Goal: Transaction & Acquisition: Book appointment/travel/reservation

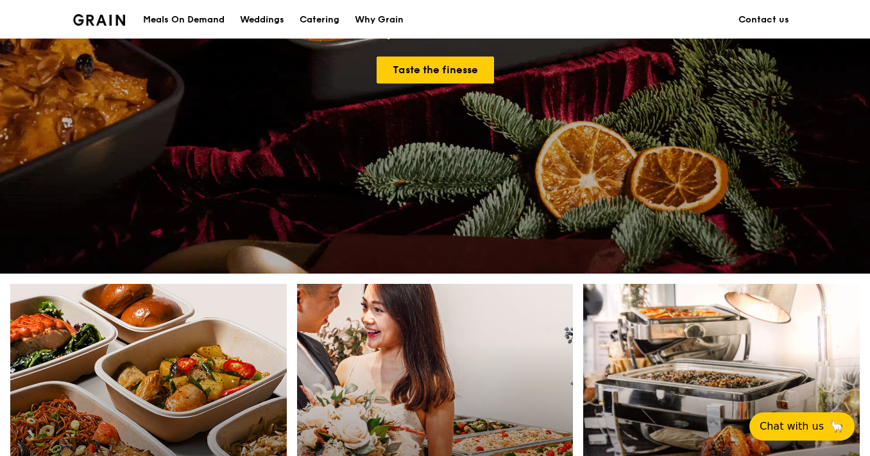
scroll to position [9, 0]
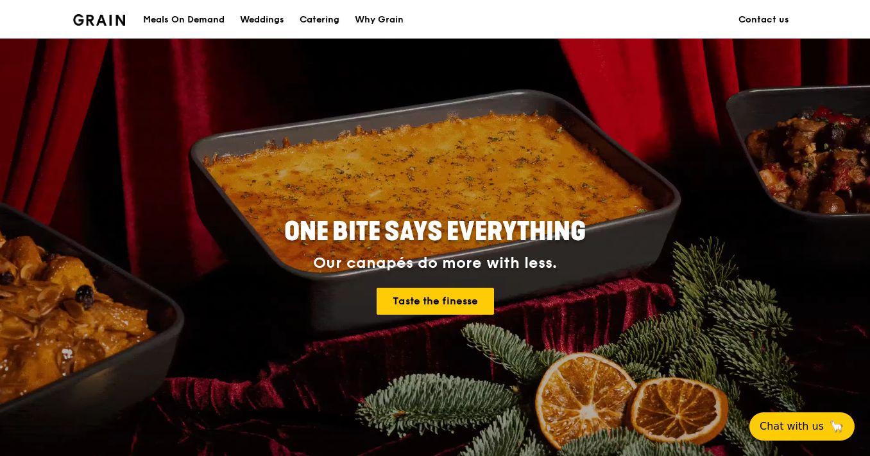
click at [318, 15] on div "Catering" at bounding box center [320, 20] width 40 height 39
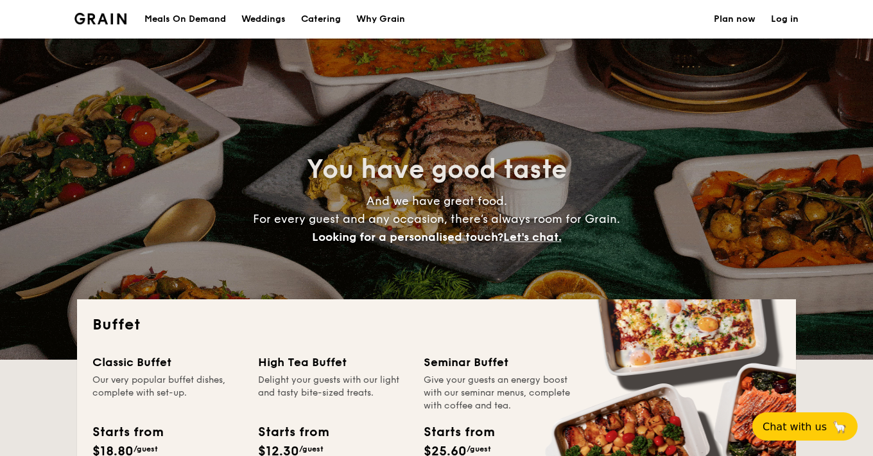
select select
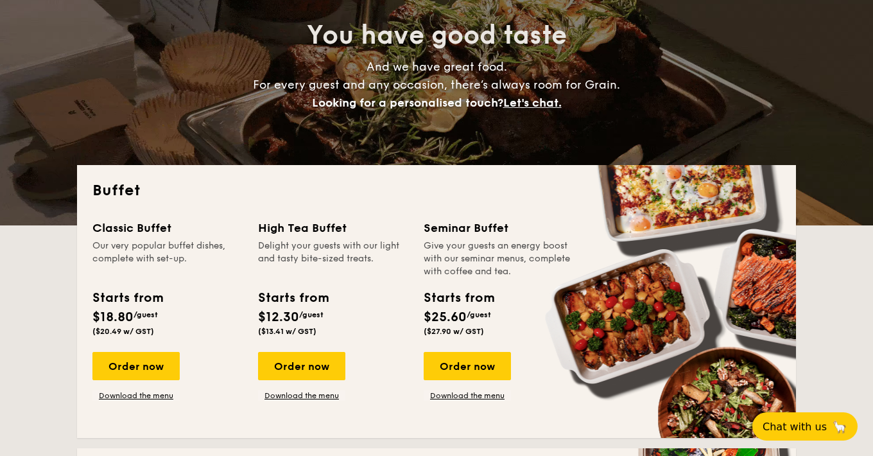
scroll to position [700, 0]
